Goal: Task Accomplishment & Management: Complete application form

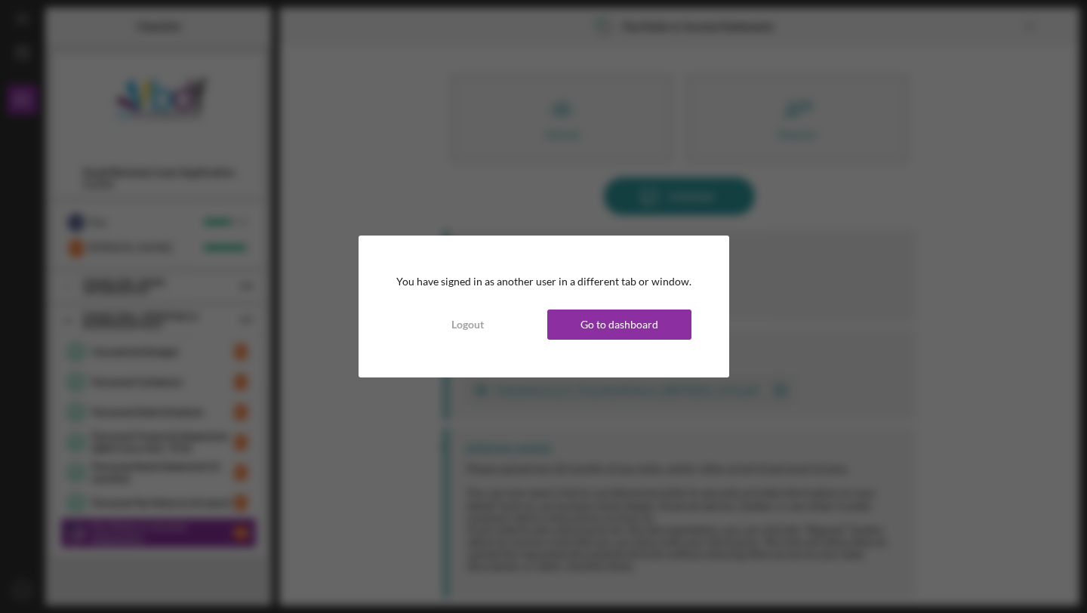
click at [497, 92] on div "You have signed in as another user in a different tab or window. Logout Go to d…" at bounding box center [543, 306] width 1087 height 613
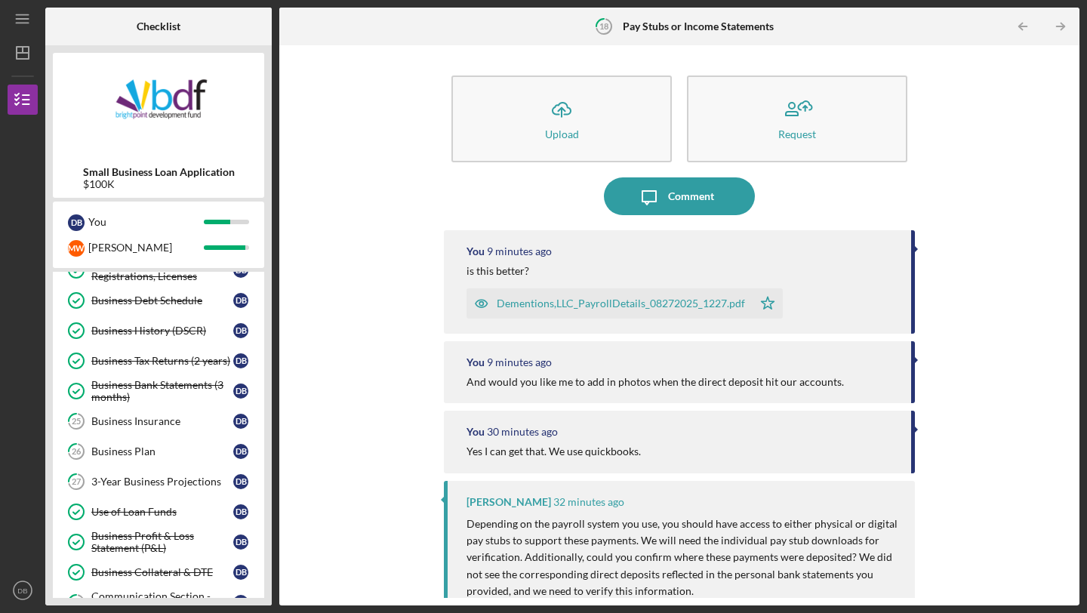
scroll to position [326, 0]
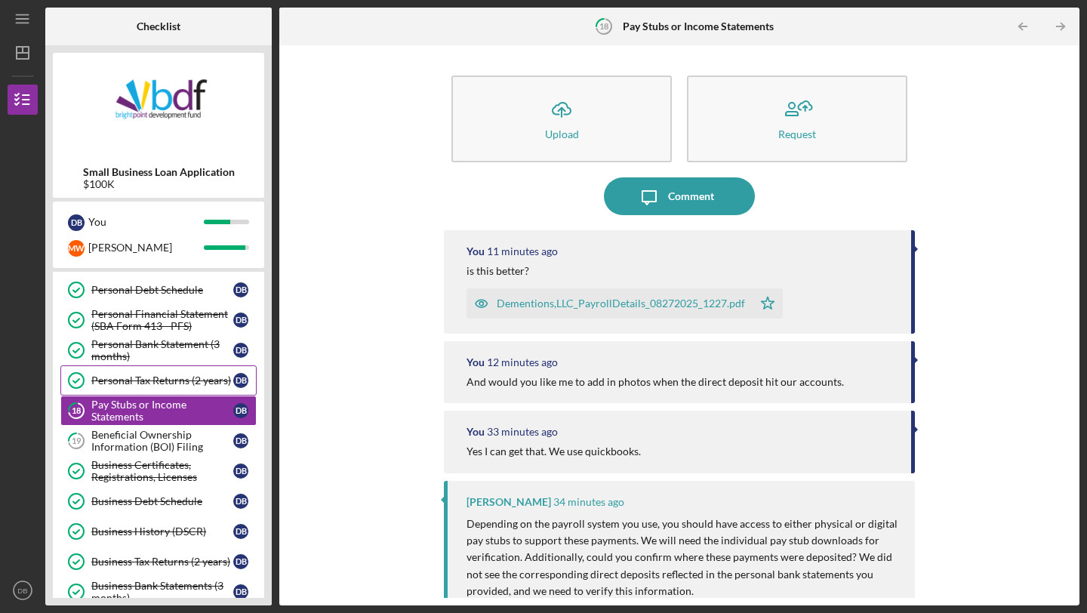
scroll to position [124, 0]
click at [164, 434] on div "Beneficial Ownership Information (BOI) Filing" at bounding box center [162, 439] width 142 height 24
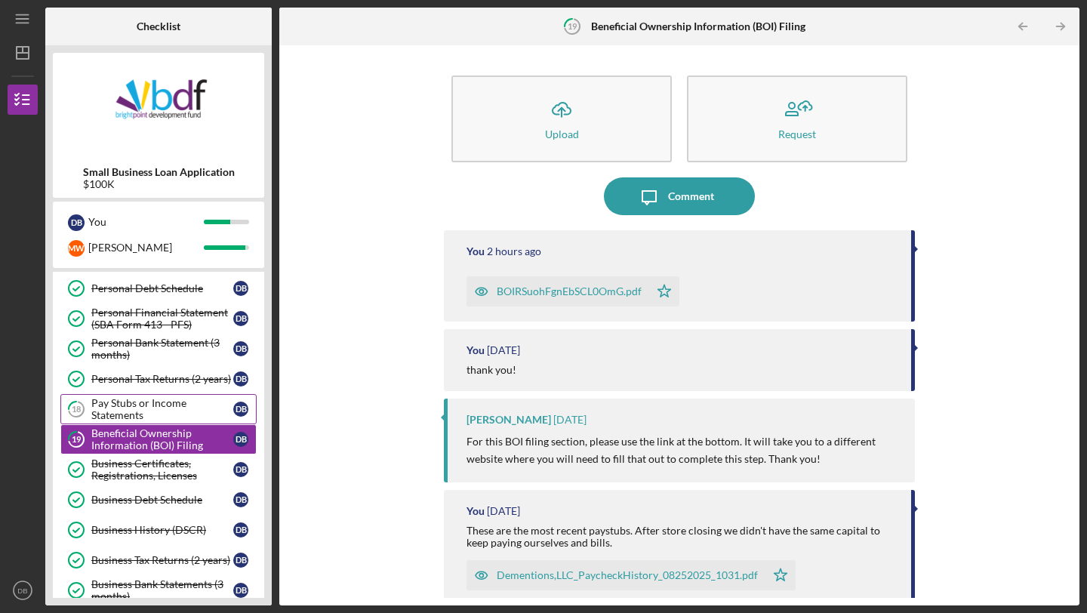
click at [168, 407] on div "Pay Stubs or Income Statements" at bounding box center [162, 409] width 142 height 24
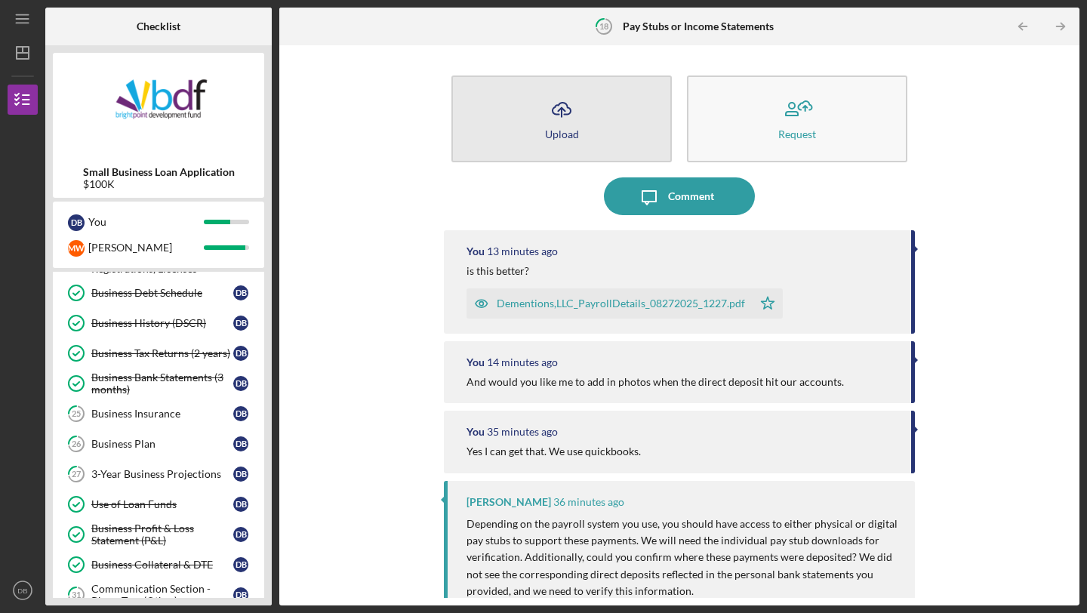
click at [579, 135] on button "Icon/Upload Upload" at bounding box center [562, 119] width 220 height 87
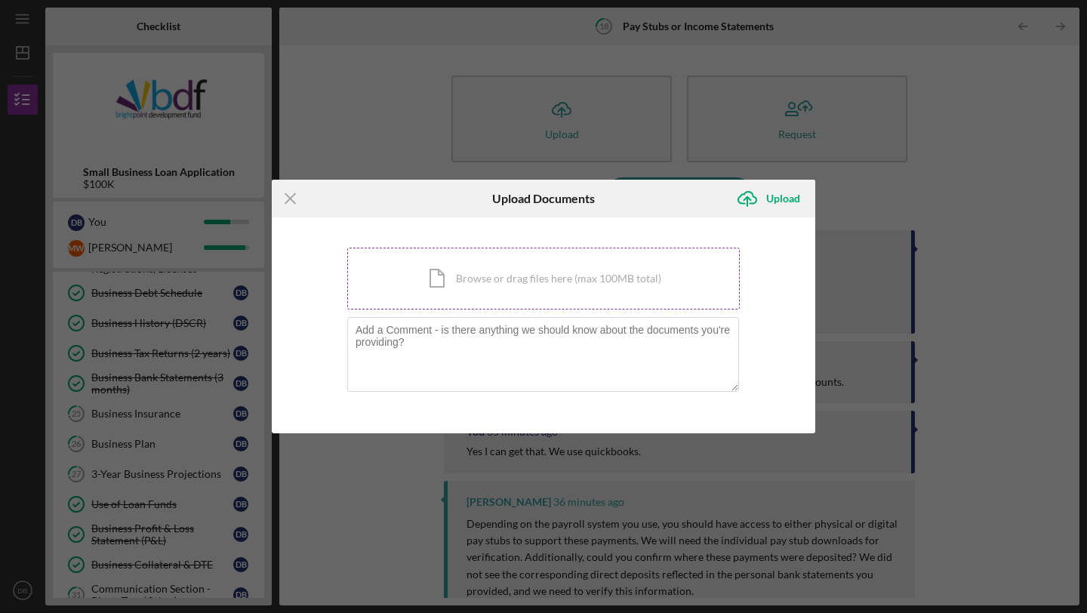
click at [412, 288] on div "Icon/Document Browse or drag files here (max 100MB total) Tap to choose files o…" at bounding box center [543, 279] width 393 height 62
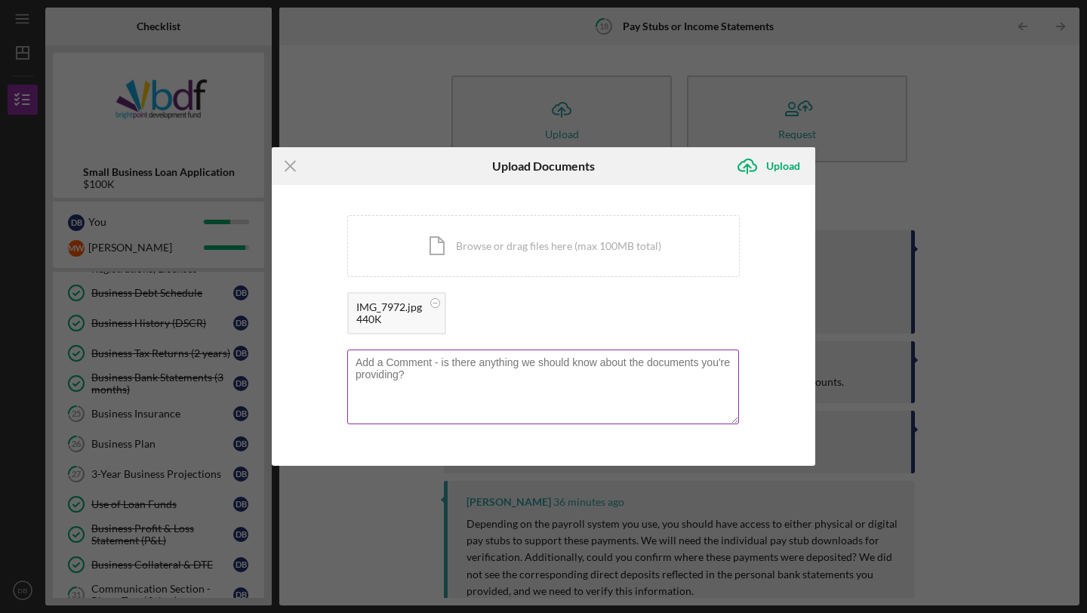
click at [538, 370] on textarea at bounding box center [543, 387] width 392 height 74
click at [517, 364] on textarea "Does this help? This shows everytime a deposit hits my account" at bounding box center [543, 387] width 392 height 74
click at [513, 363] on textarea "Does this help? This shows everytime a deposit hits my account" at bounding box center [543, 387] width 392 height 74
click at [668, 369] on textarea "Does this help? This shows every time a deposit hits my account" at bounding box center [543, 387] width 392 height 74
type textarea "Does this help? This shows every time a deposit hits my account."
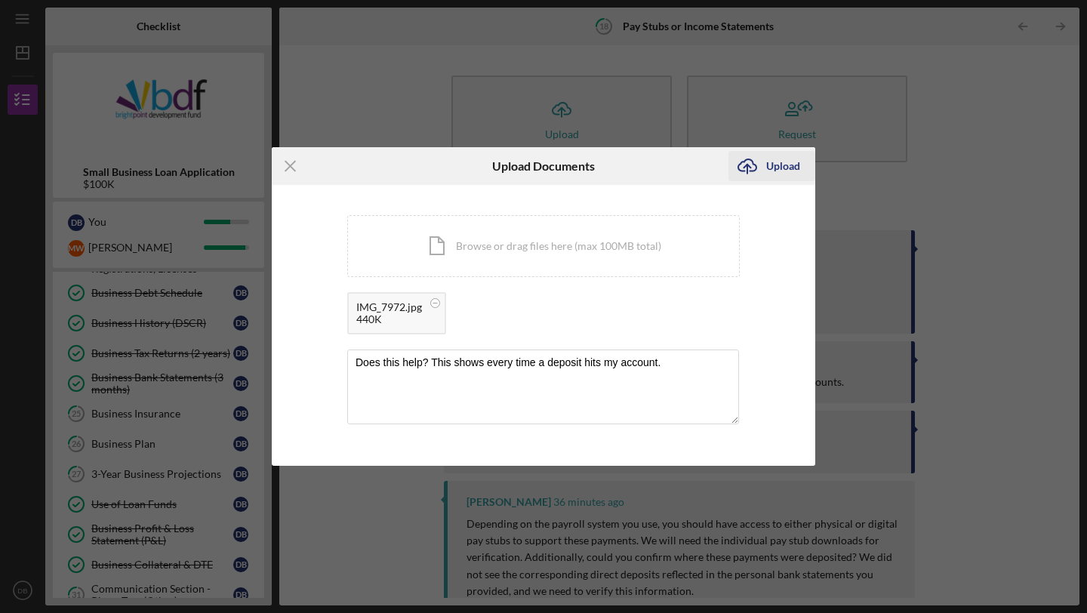
click at [771, 171] on div "Upload" at bounding box center [783, 166] width 34 height 30
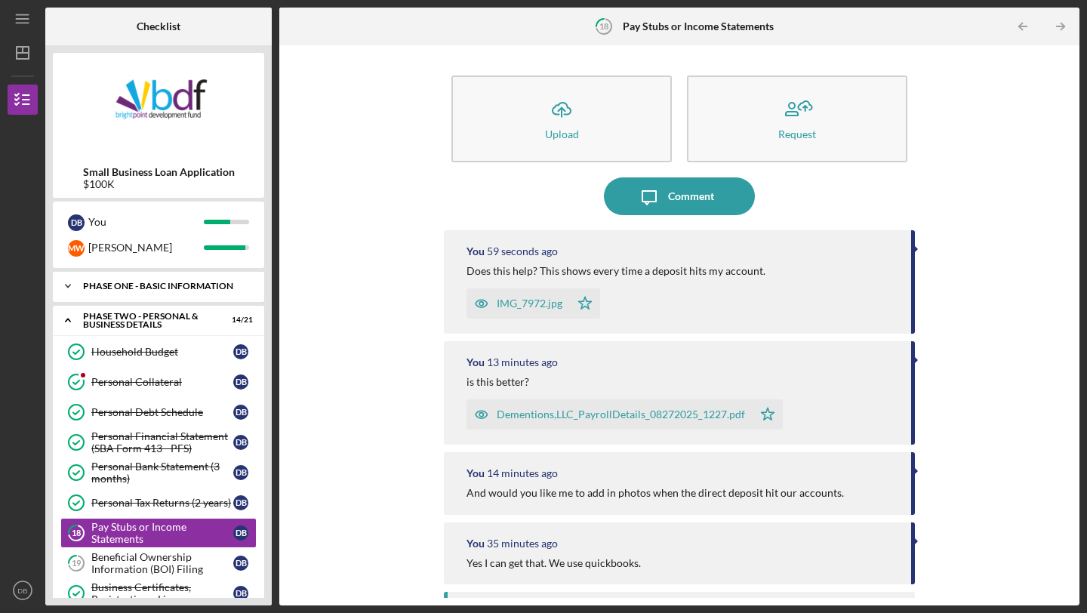
click at [183, 285] on div "Phase One - Basic Information" at bounding box center [164, 286] width 162 height 9
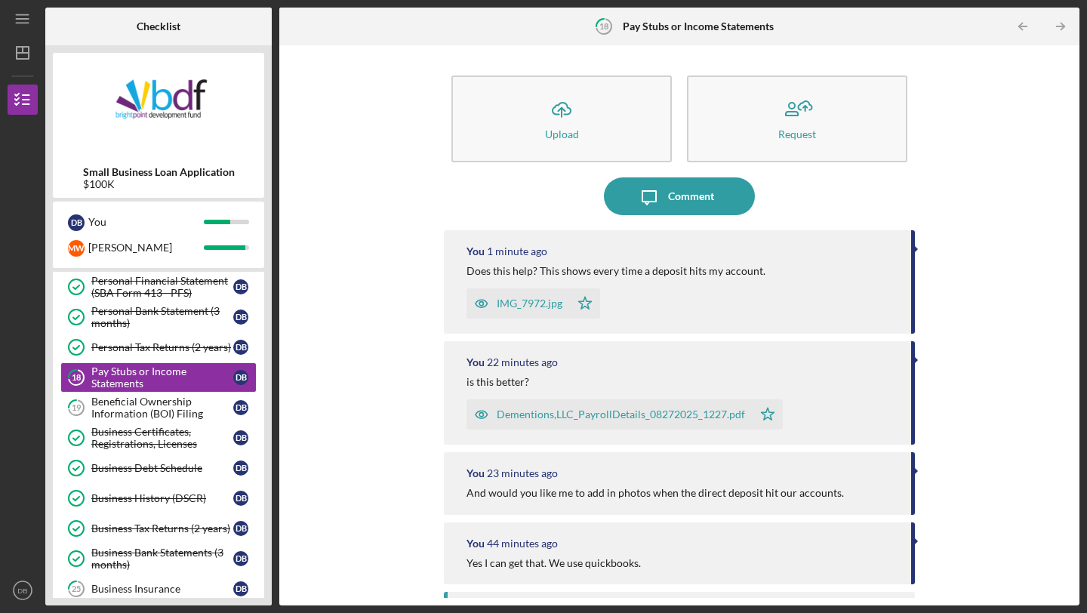
scroll to position [534, 0]
